Goal: Task Accomplishment & Management: Use online tool/utility

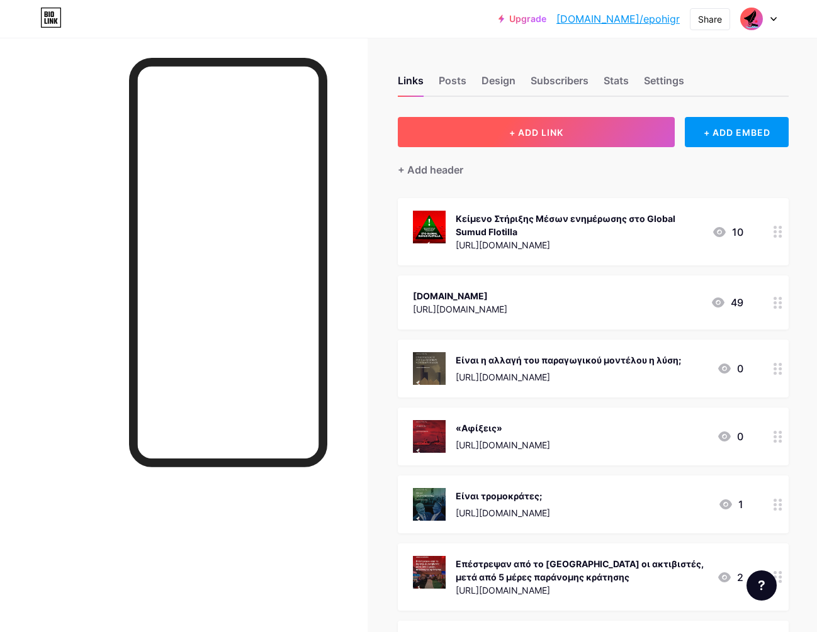
click at [600, 143] on button "+ ADD LINK" at bounding box center [536, 132] width 277 height 30
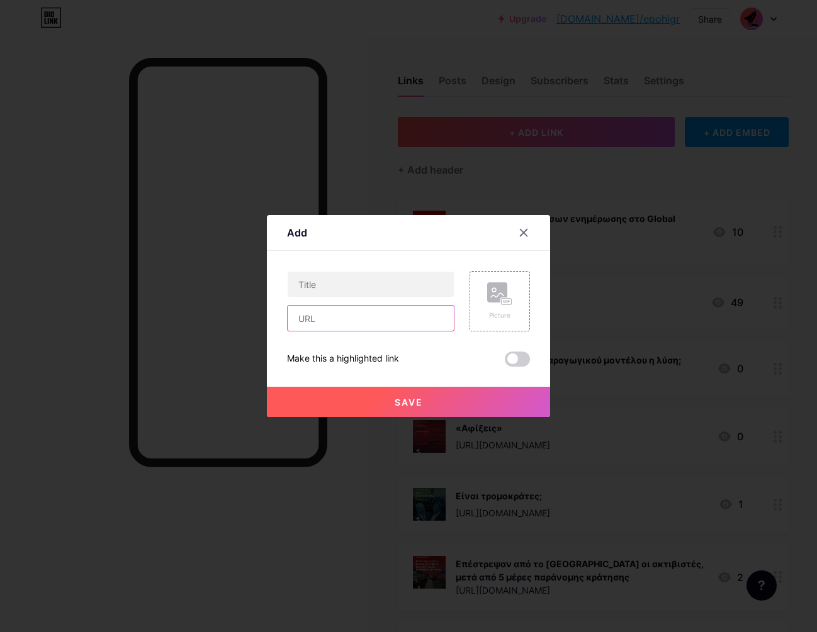
click at [347, 321] on input "text" at bounding box center [371, 318] width 166 height 25
paste input "[URL][DOMAIN_NAME][PERSON_NAME]"
type input "[URL][DOMAIN_NAME][PERSON_NAME]"
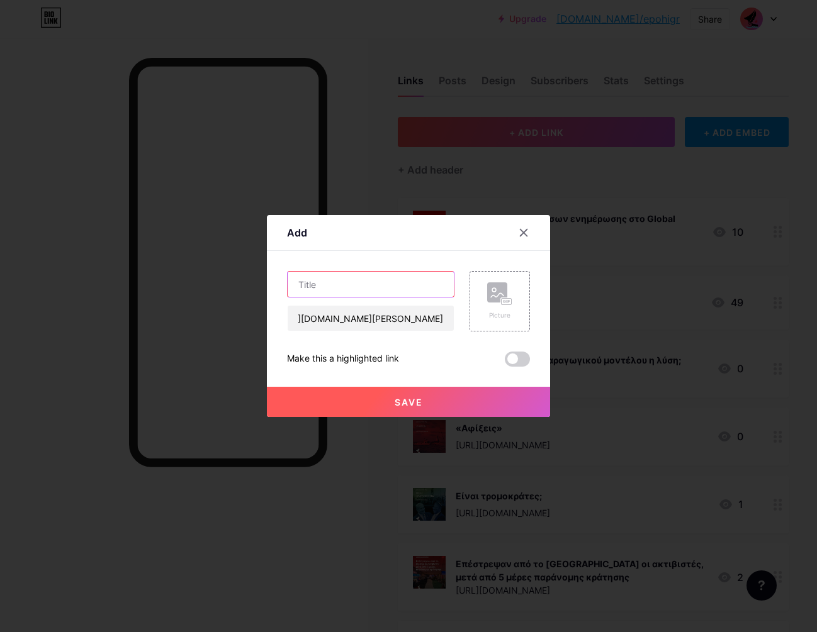
scroll to position [0, 0]
click at [369, 283] on input "text" at bounding box center [371, 284] width 166 height 25
click at [396, 282] on input "text" at bounding box center [371, 284] width 166 height 25
paste input "🔥 Ερνέστο “Τσε” [PERSON_NAME] — Ο επαναστάτης που έγινε ιδέα"
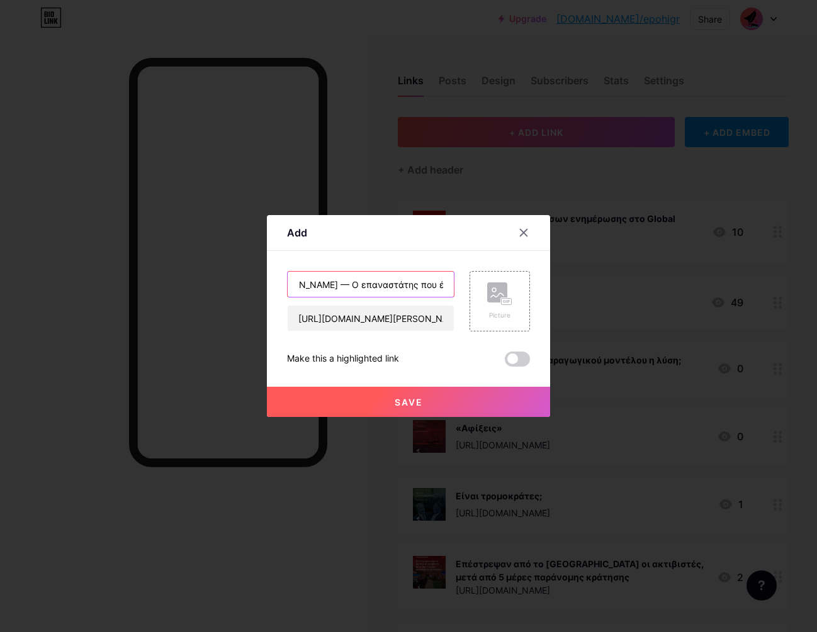
click at [313, 280] on input "🔥 Ερνέστο “Τσε” [PERSON_NAME] — Ο επαναστάτης που έγινε ιδέα" at bounding box center [371, 284] width 166 height 25
type input "🔥 Ερνέστο “Τσε” [PERSON_NAME]. Ο επαναστάτης που έγινε ιδέα."
click at [490, 306] on div "Picture" at bounding box center [499, 302] width 25 height 38
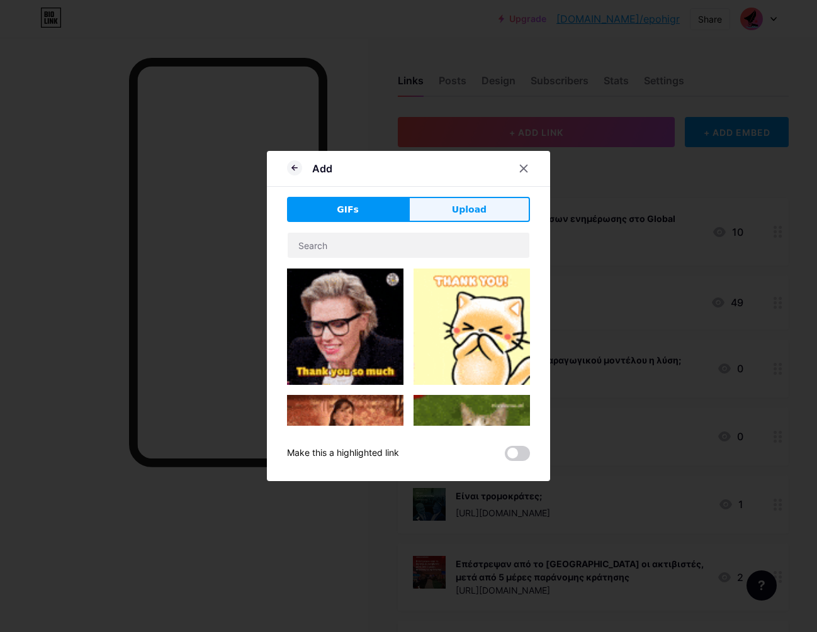
click at [478, 210] on span "Upload" at bounding box center [469, 209] width 35 height 13
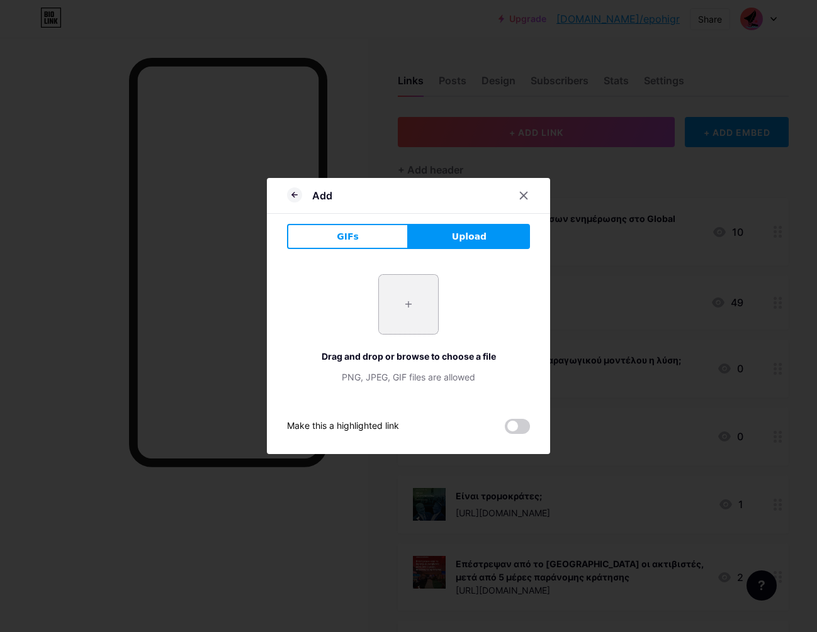
click at [404, 308] on input "file" at bounding box center [408, 304] width 59 height 59
type input "C:\fakepath\roi_[DATE].png"
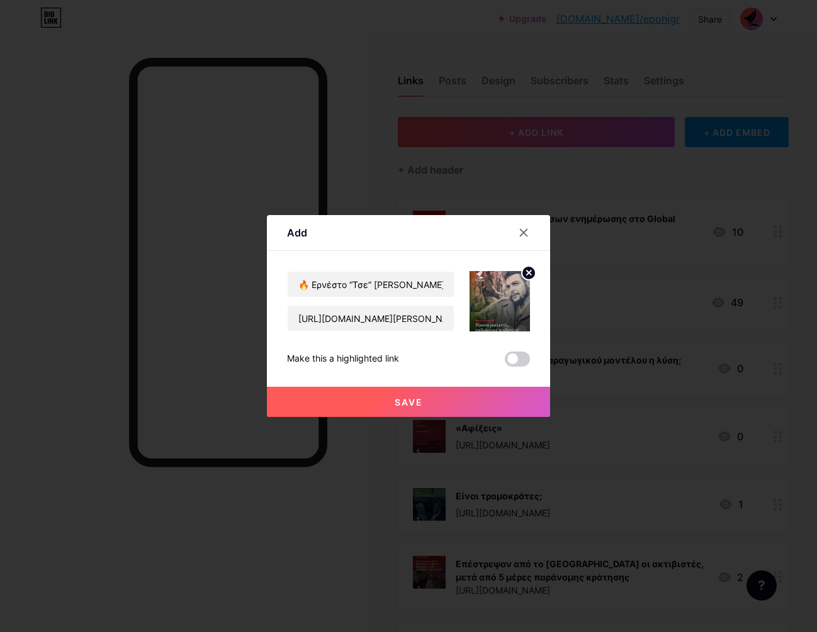
click at [430, 404] on button "Save" at bounding box center [408, 402] width 283 height 30
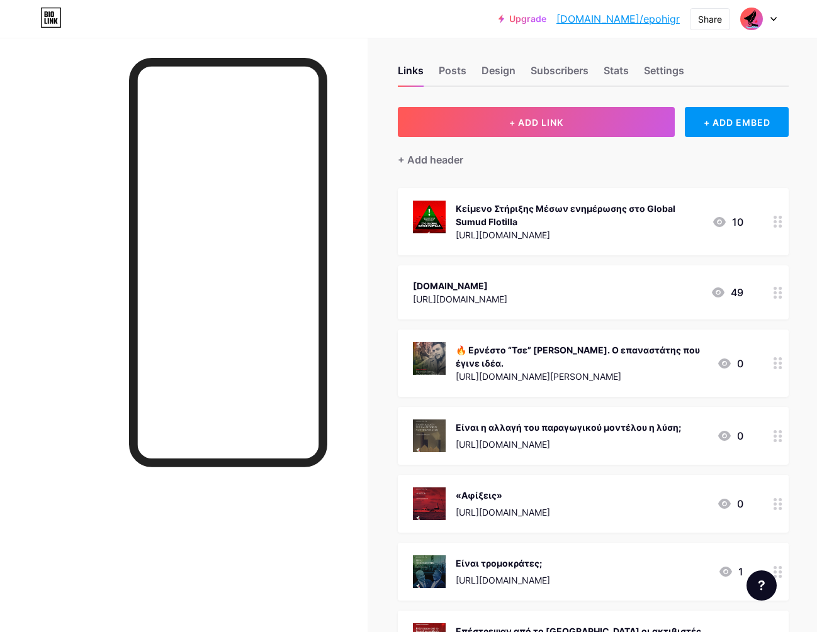
scroll to position [9, 0]
drag, startPoint x: 777, startPoint y: 226, endPoint x: 153, endPoint y: 4, distance: 662.5
click at [769, 361] on div at bounding box center [777, 363] width 21 height 67
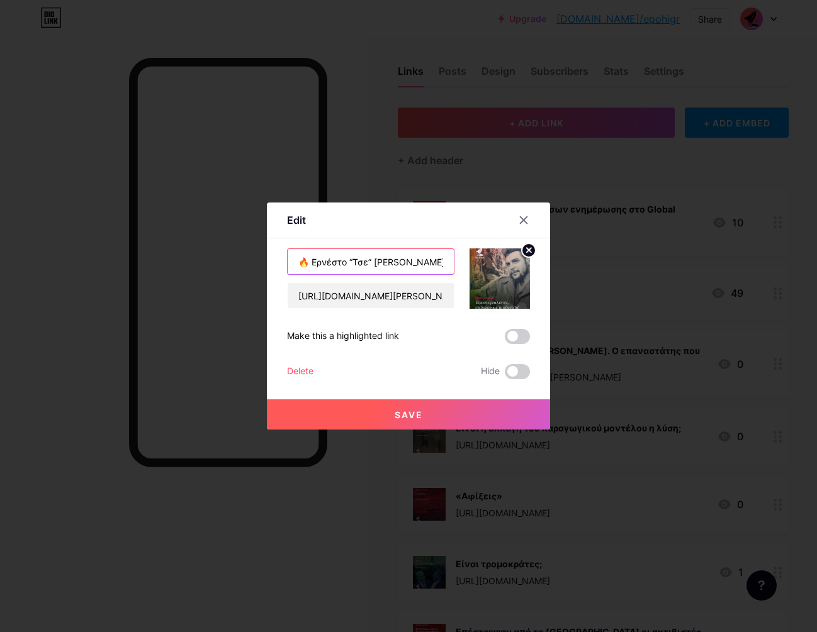
drag, startPoint x: 415, startPoint y: 260, endPoint x: 460, endPoint y: 255, distance: 45.6
click at [415, 261] on input "🔥 Ερνέστο “Τσε” [PERSON_NAME]. Ο επαναστάτης που έγινε ιδέα." at bounding box center [371, 261] width 166 height 25
type input "🔥 Ερνέστο “Τσε” [PERSON_NAME], o επαναστάτης που έγινε ιδέα."
click at [405, 428] on button "Save" at bounding box center [408, 415] width 283 height 30
